Goal: Transaction & Acquisition: Purchase product/service

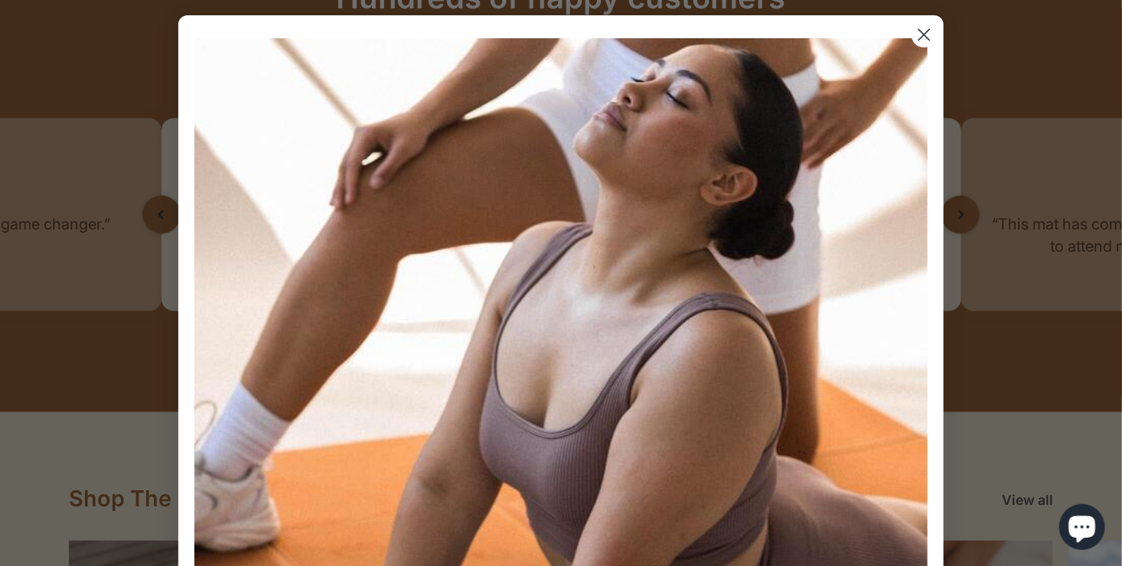
scroll to position [1360, 0]
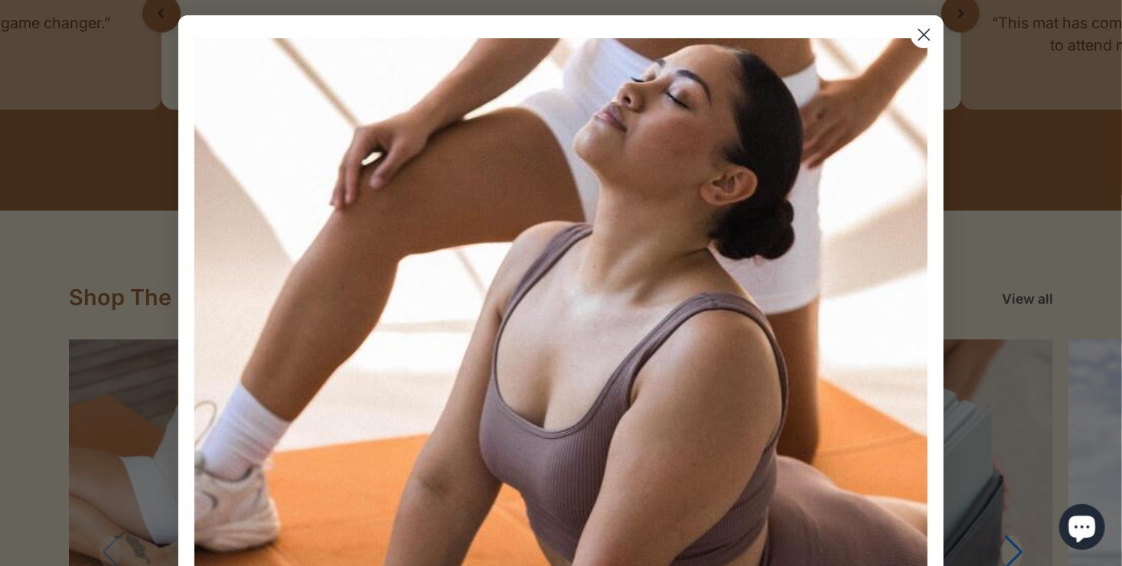
click at [919, 31] on icon "Close dialog" at bounding box center [924, 35] width 11 height 11
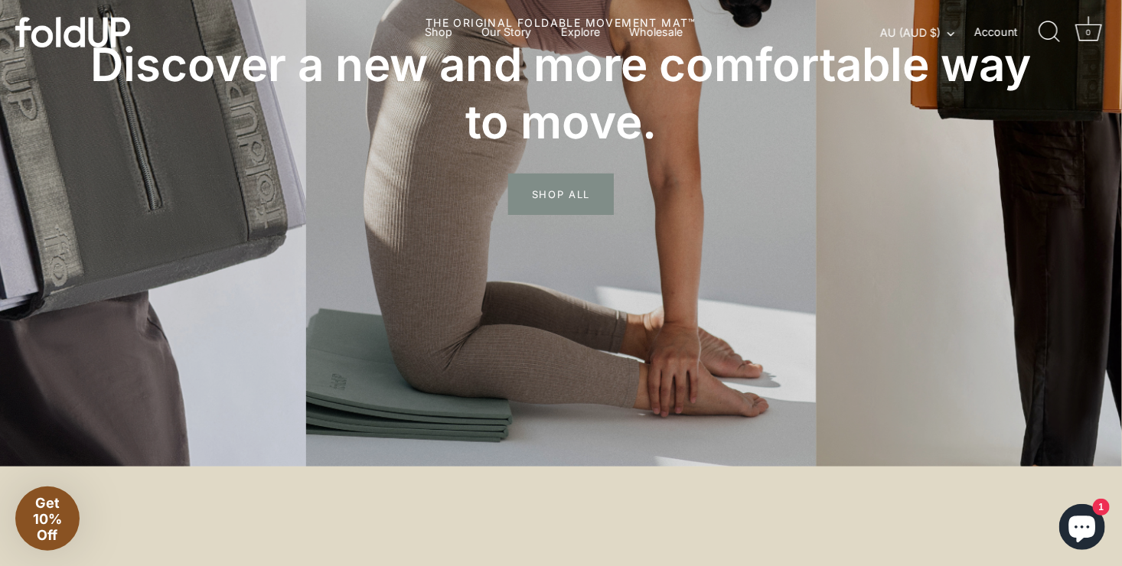
scroll to position [0, 0]
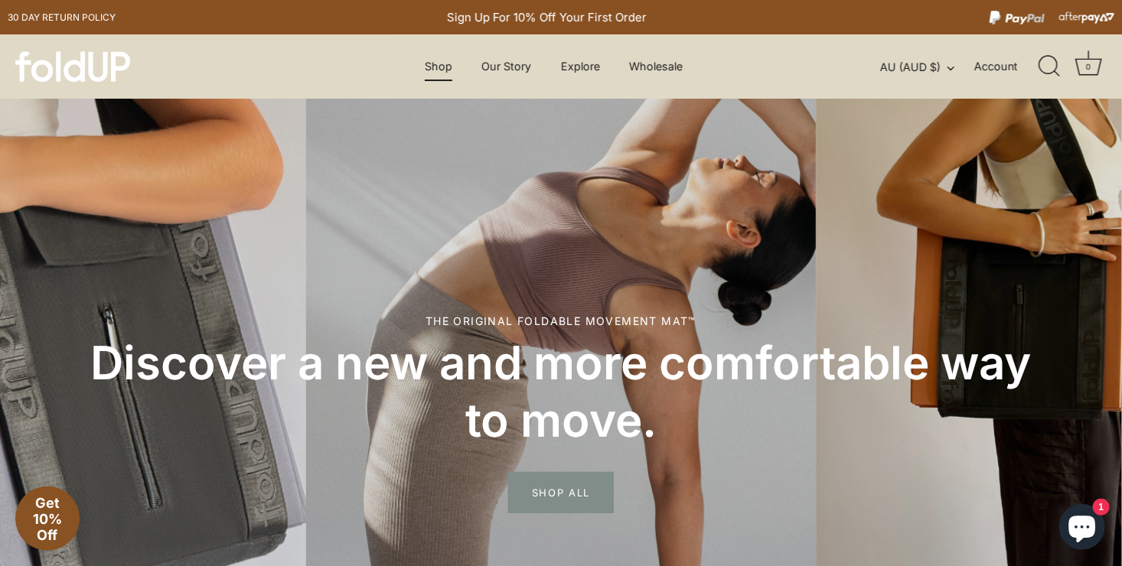
click at [430, 73] on link "Shop" at bounding box center [438, 66] width 54 height 29
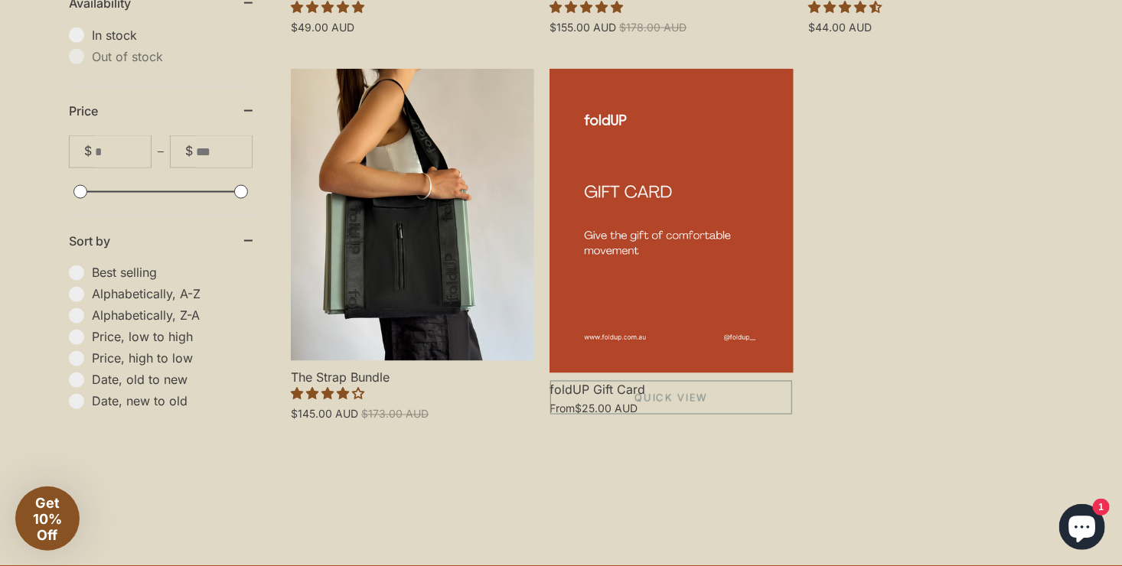
scroll to position [1148, 0]
click at [469, 259] on link "The Strap Bundle" at bounding box center [412, 215] width 243 height 292
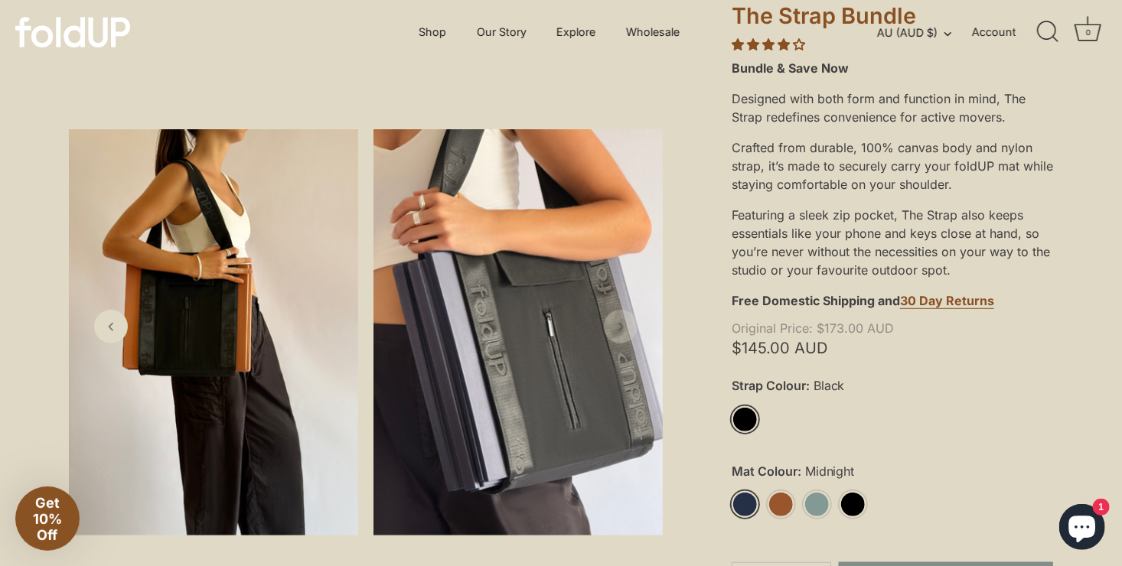
scroll to position [279, 0]
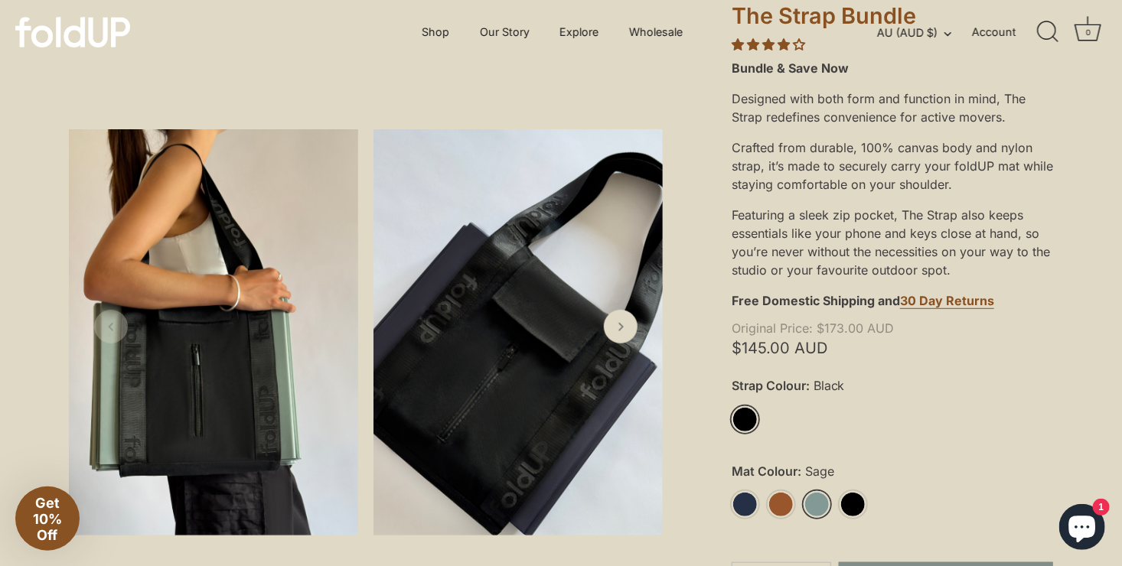
click at [819, 504] on link "Sage" at bounding box center [816, 504] width 27 height 27
click at [628, 323] on icon "Next slide" at bounding box center [620, 326] width 16 height 16
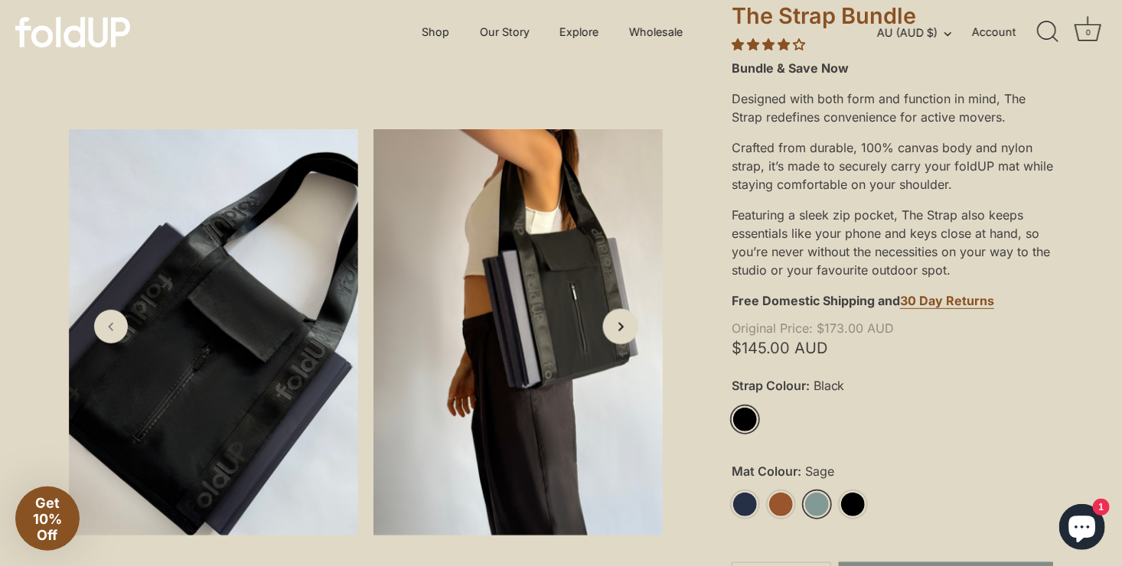
click at [628, 323] on icon "Next slide" at bounding box center [620, 326] width 16 height 16
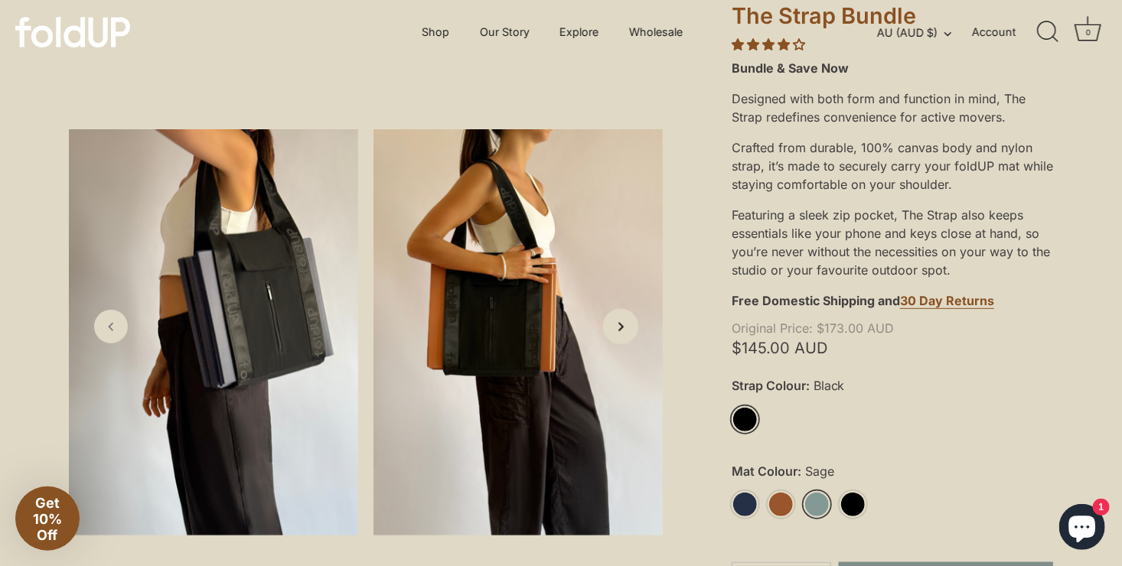
click at [628, 323] on icon "Next slide" at bounding box center [620, 326] width 16 height 16
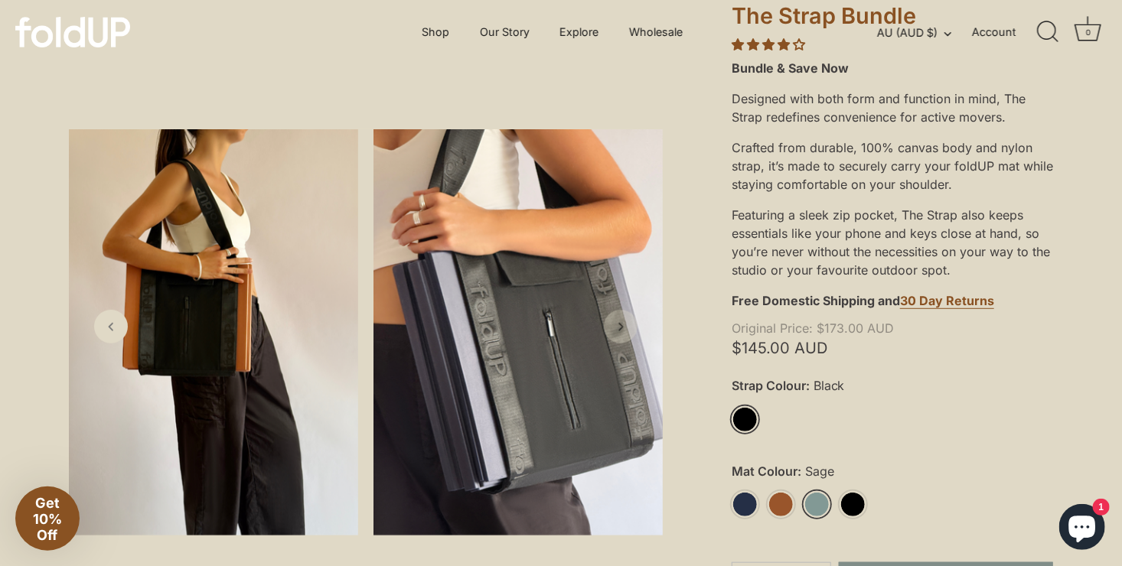
click at [628, 323] on link "Next slide" at bounding box center [621, 327] width 34 height 34
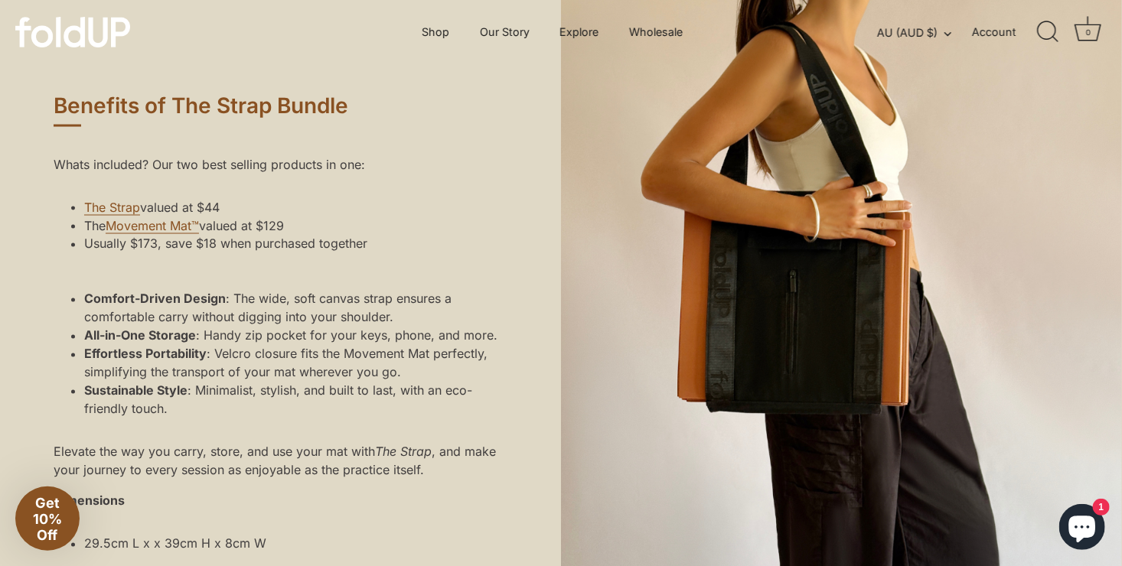
scroll to position [1117, 0]
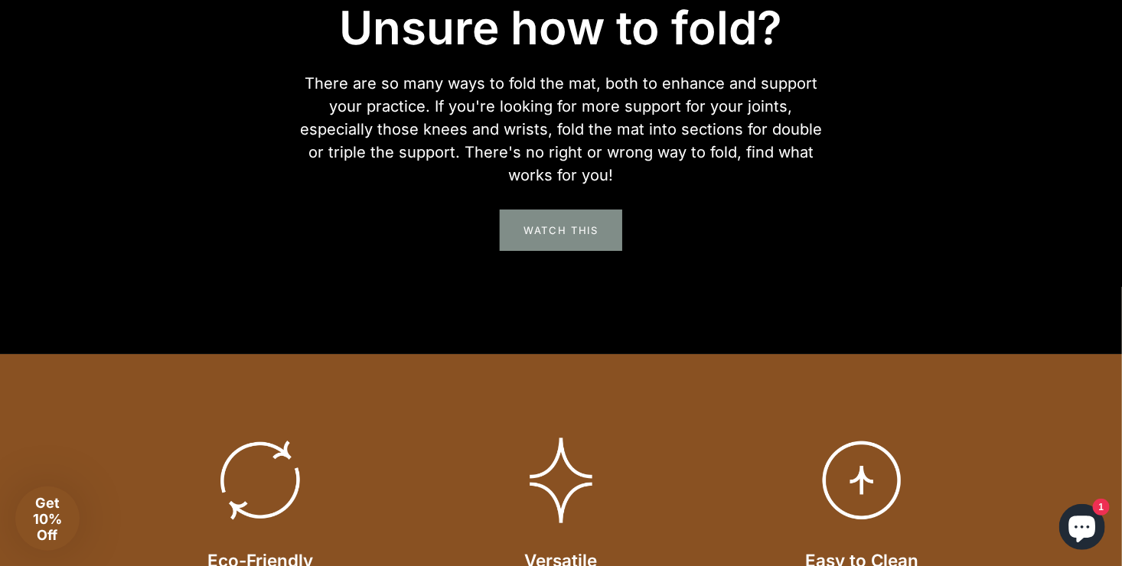
scroll to position [2767, 0]
